Goal: Task Accomplishment & Management: Use online tool/utility

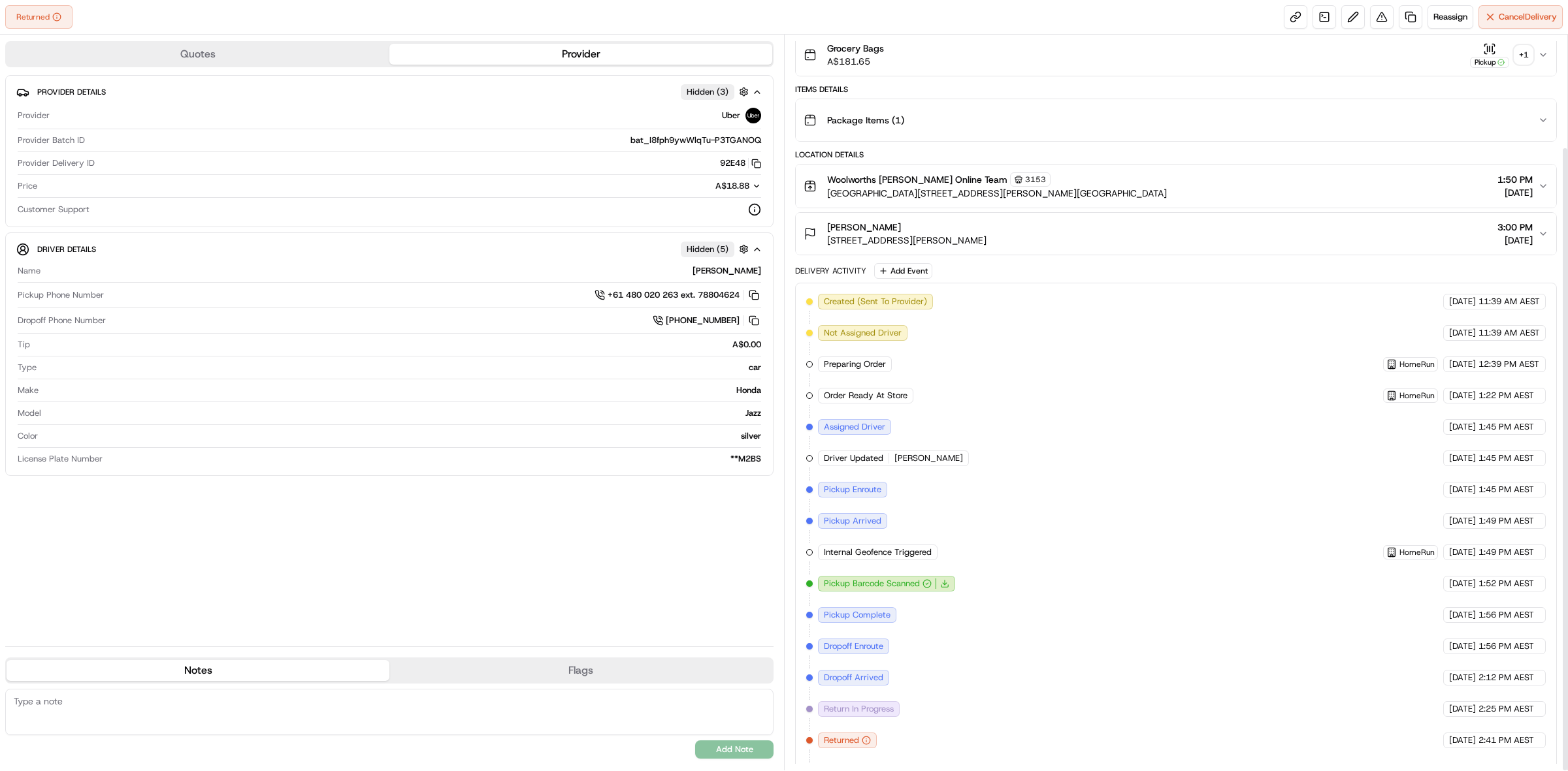
scroll to position [132, 0]
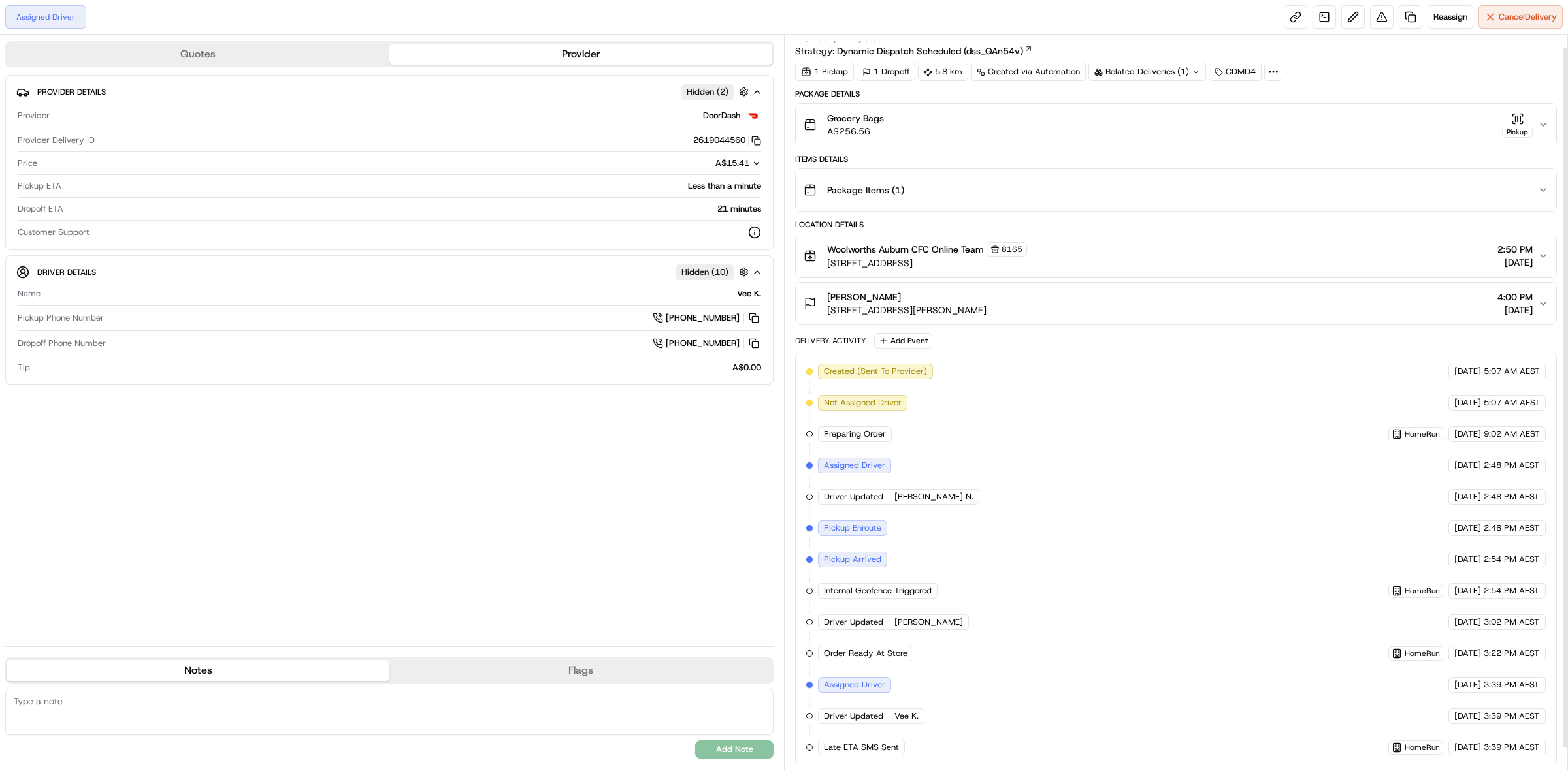
scroll to position [37, 0]
click at [1402, 18] on link at bounding box center [1411, 17] width 23 height 23
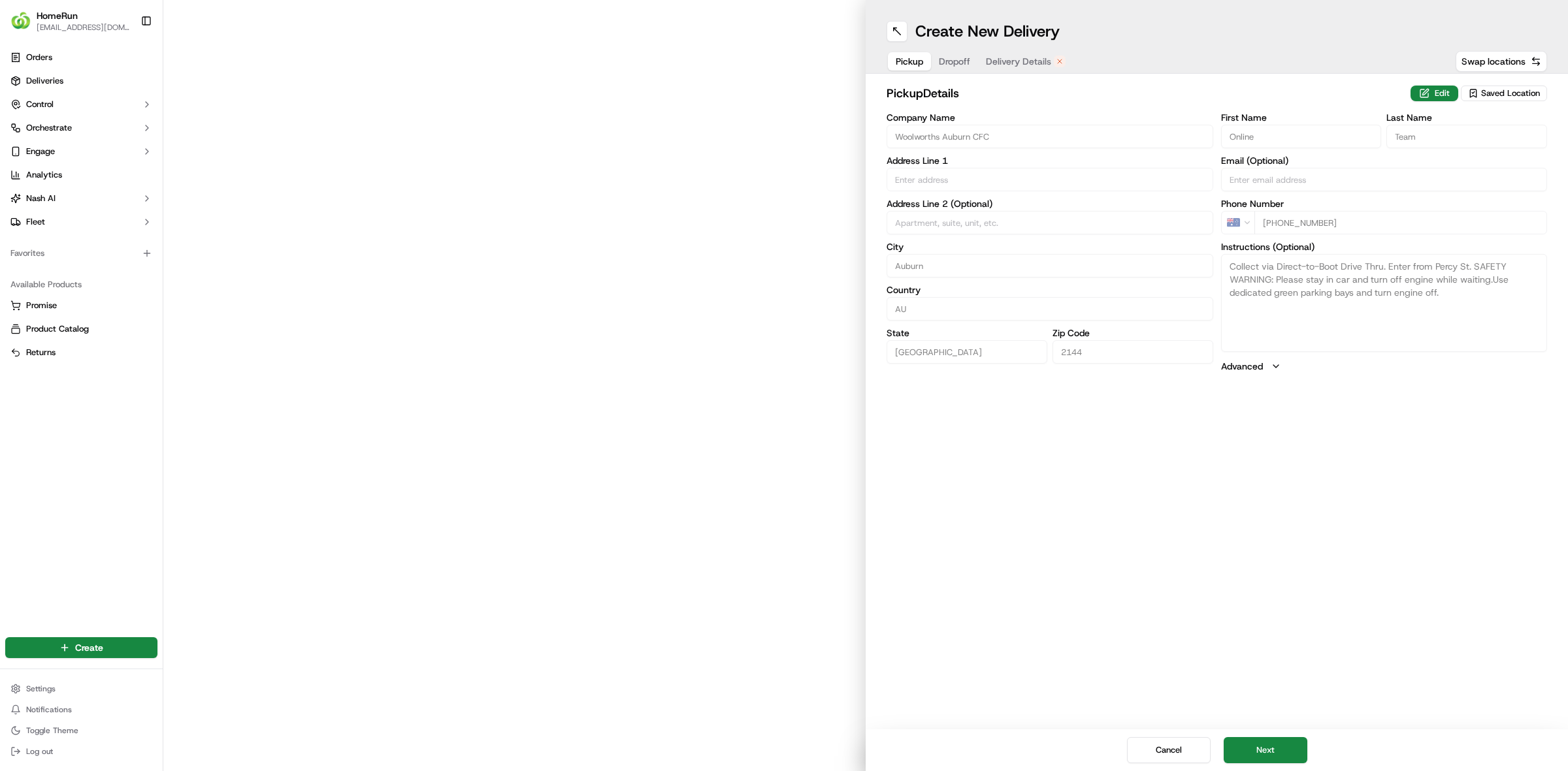
type input "11 Percy St"
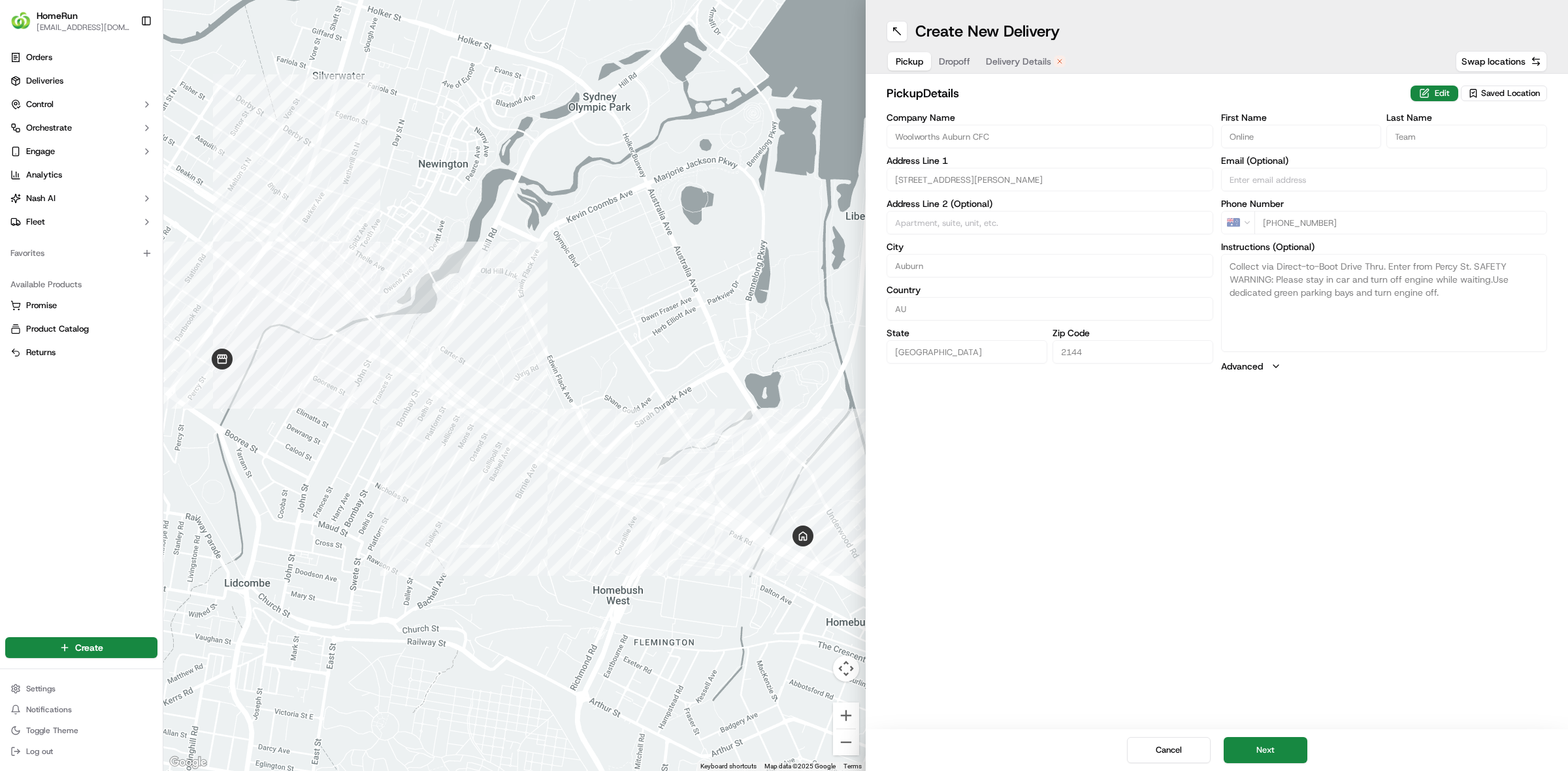
click at [1015, 54] on button "Delivery Details" at bounding box center [1026, 61] width 96 height 19
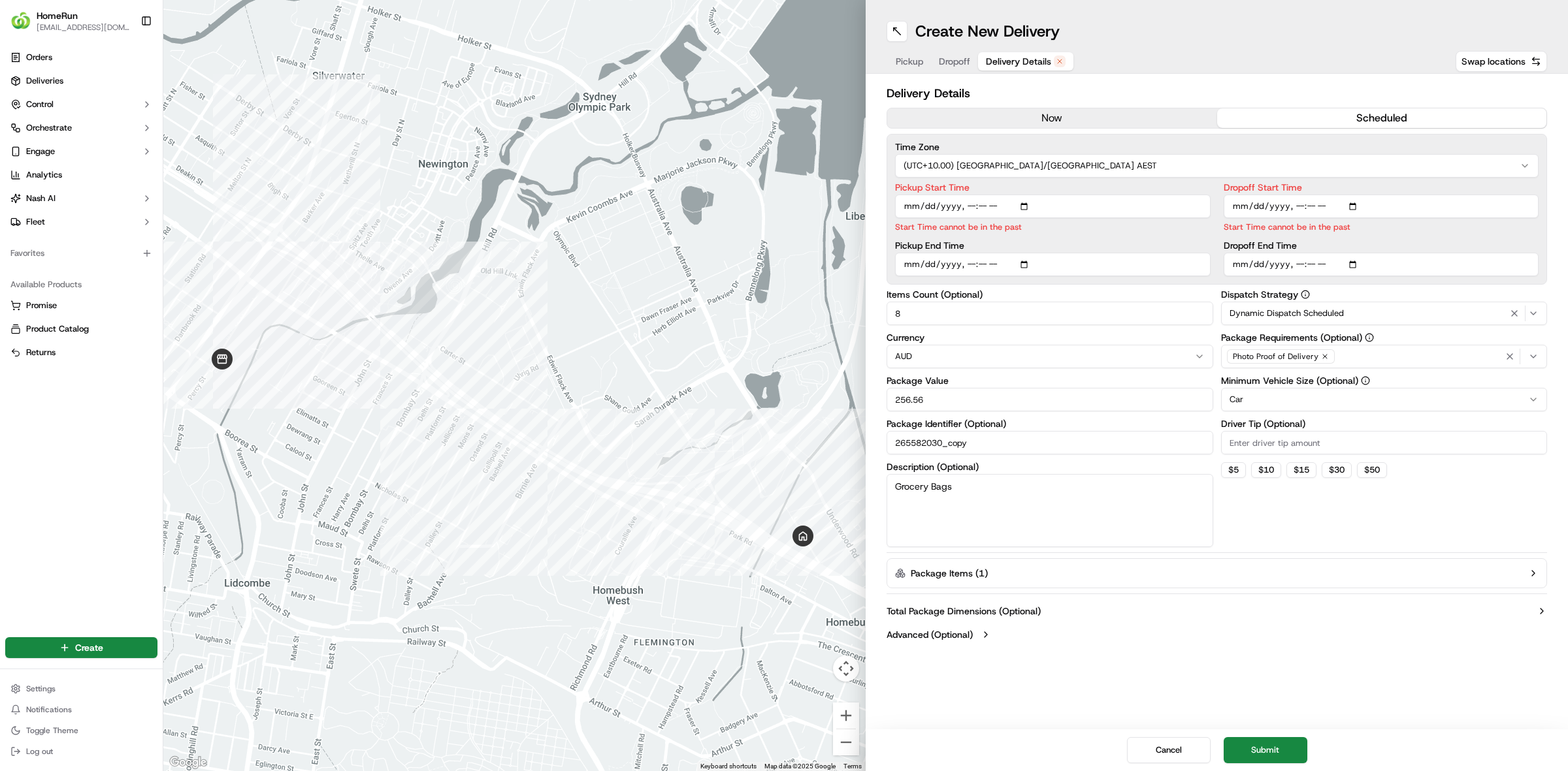
click at [1037, 113] on button "now" at bounding box center [1052, 118] width 330 height 19
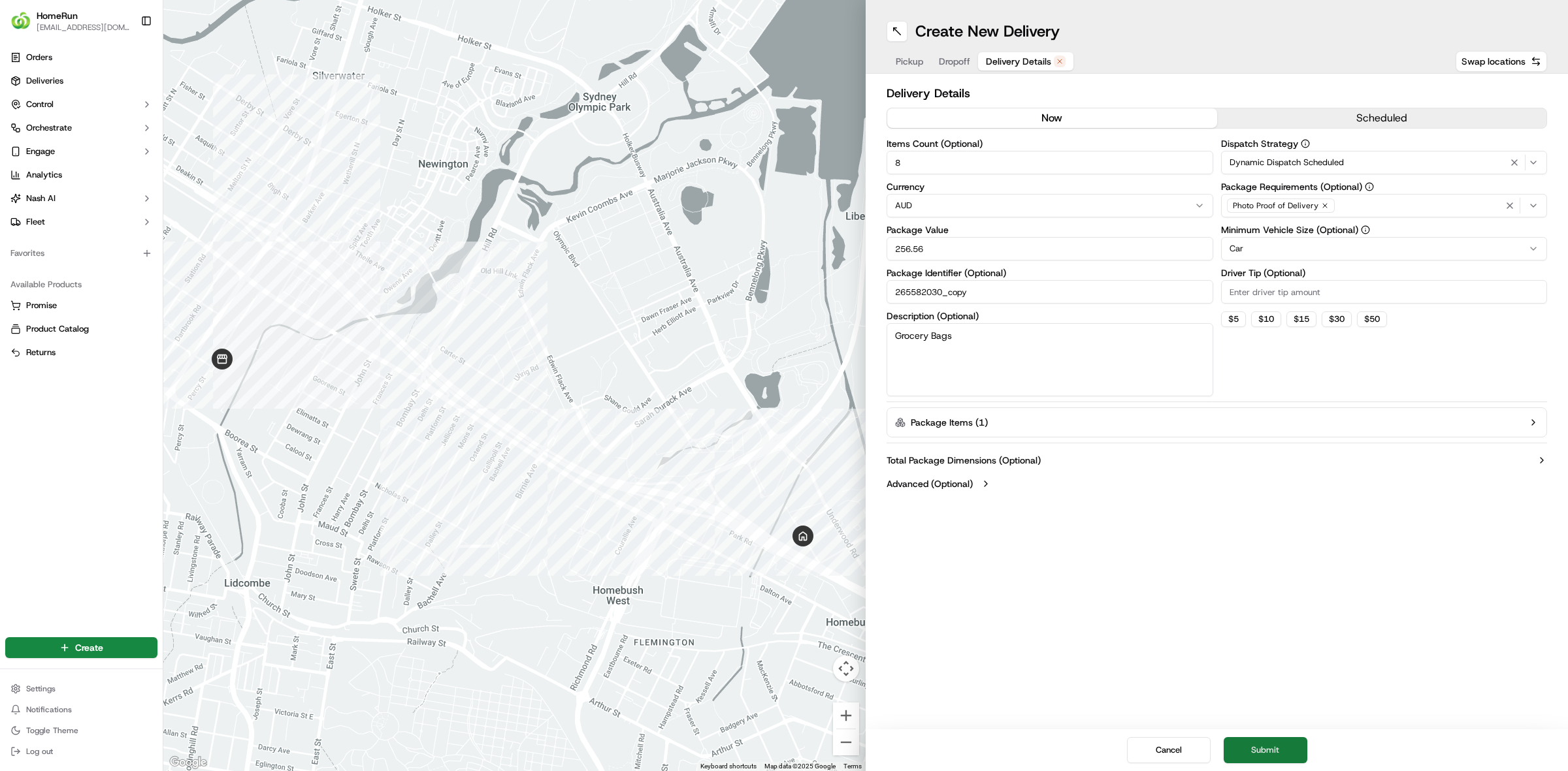
click at [1259, 761] on button "Submit" at bounding box center [1266, 751] width 84 height 26
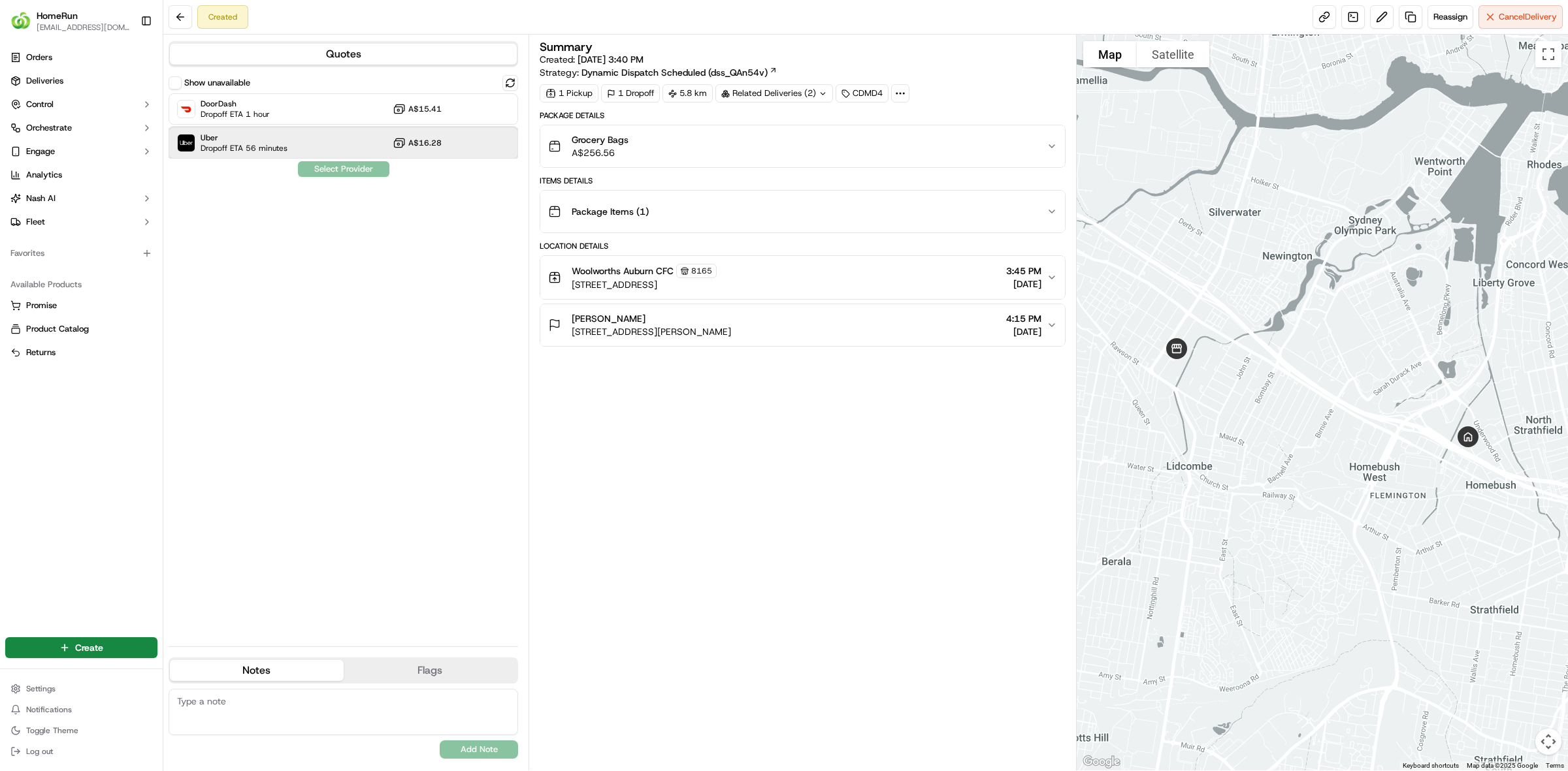
click at [296, 150] on div "Uber Dropoff ETA 56 minutes A$16.28" at bounding box center [343, 143] width 350 height 31
click at [354, 170] on button "Assign Provider" at bounding box center [343, 170] width 93 height 16
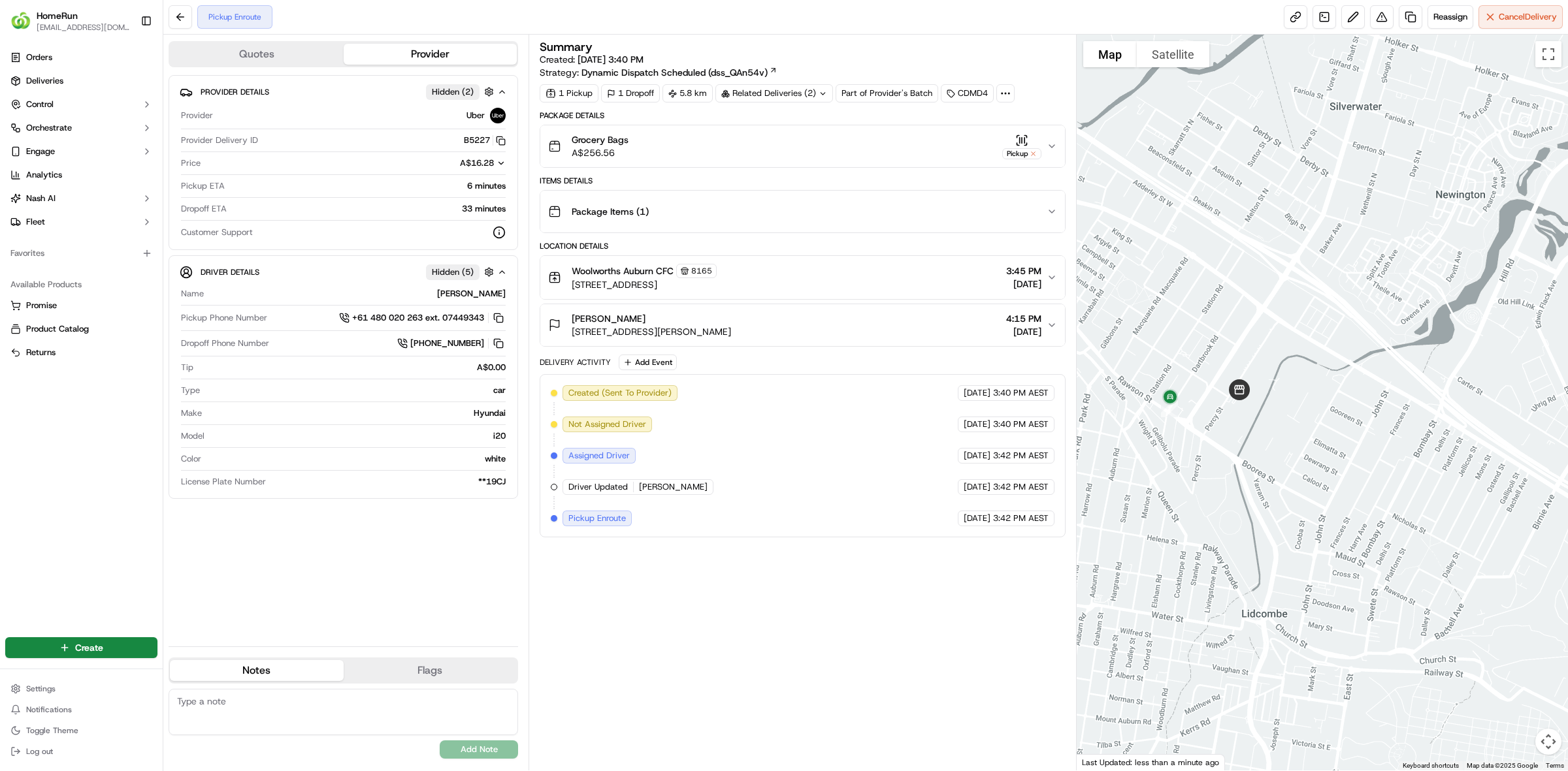
drag, startPoint x: 1157, startPoint y: 366, endPoint x: 1243, endPoint y: 421, distance: 102.1
click at [1243, 421] on div at bounding box center [1322, 403] width 492 height 736
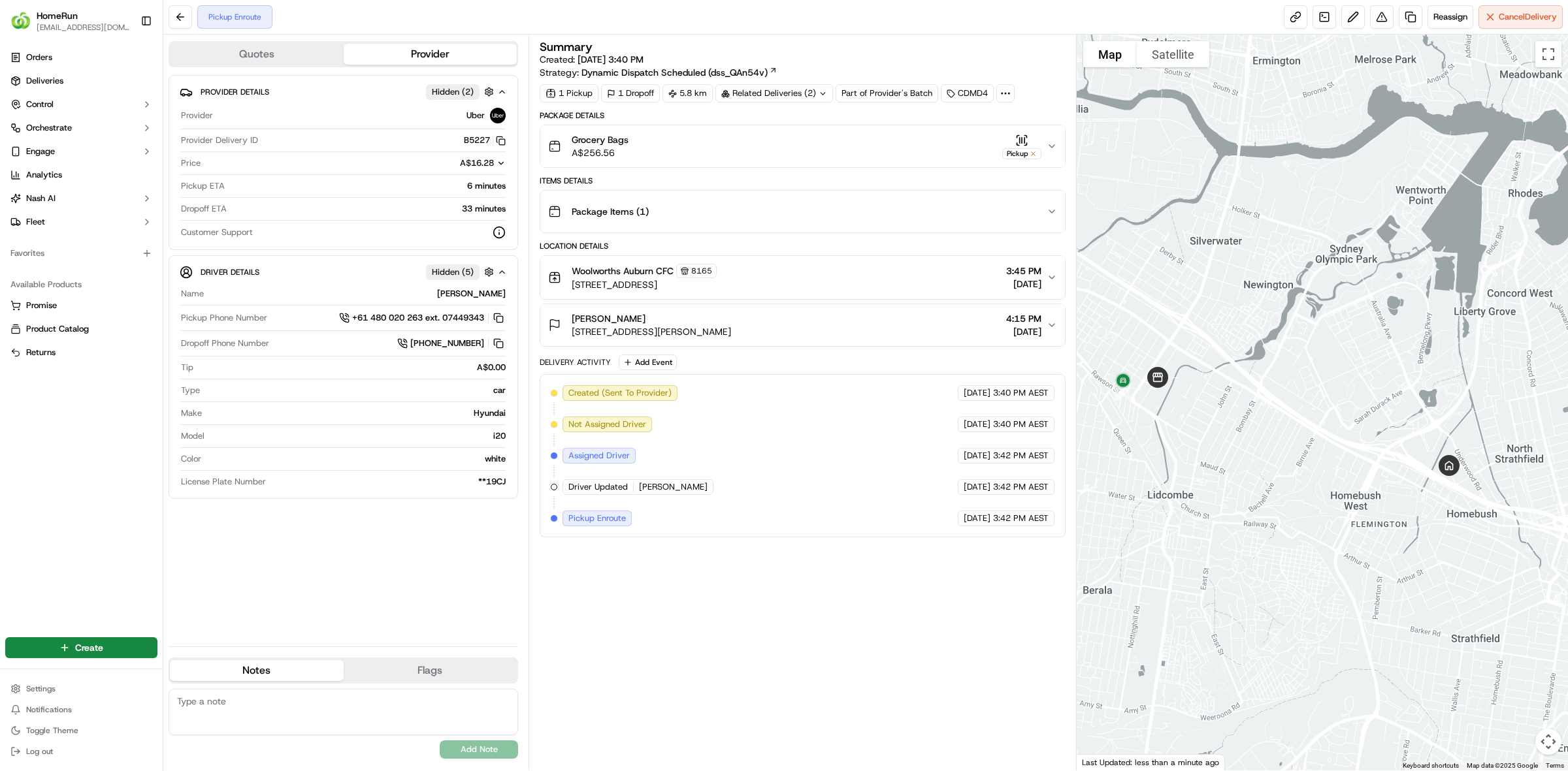
drag, startPoint x: 1295, startPoint y: 557, endPoint x: 1186, endPoint y: 502, distance: 122.1
click at [1186, 501] on div at bounding box center [1322, 403] width 492 height 736
